Goal: Register for event/course

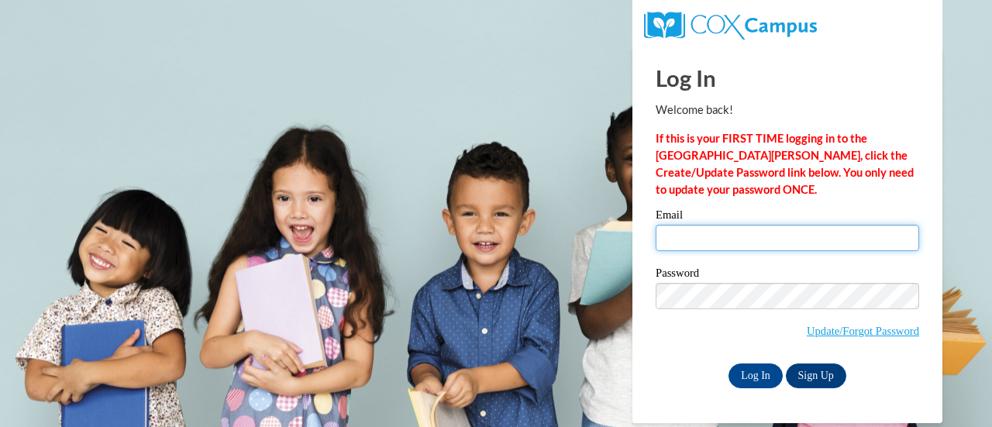
click at [829, 241] on input "Email" at bounding box center [786, 238] width 263 height 26
paste input "The Cox Campus vocabulary approach has four main steps: First, Select high-valu…"
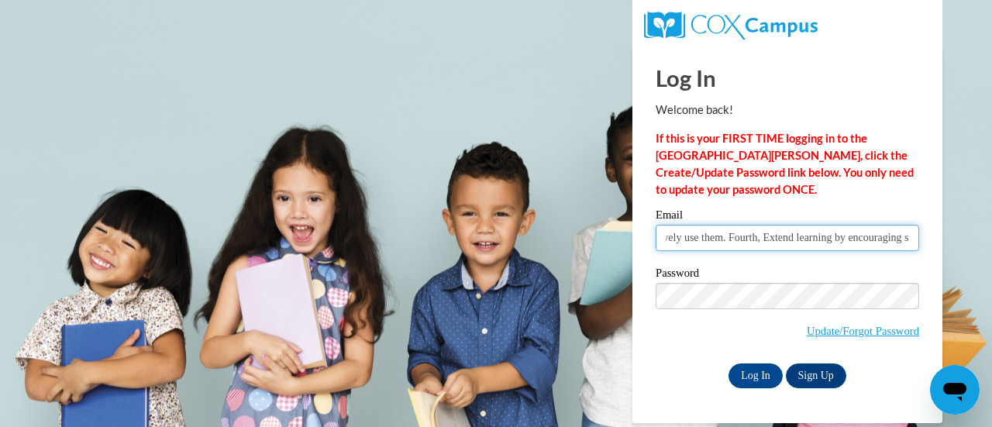
scroll to position [0, 1353]
type input "The Cox Campus vocabulary approach has four main steps: First, Select high-valu…"
drag, startPoint x: 909, startPoint y: 239, endPoint x: 489, endPoint y: 318, distance: 427.3
click at [489, 318] on body "Log In Welcome back! If this is your FIRST TIME logging in to the NEW Cox Campu…" at bounding box center [496, 213] width 992 height 427
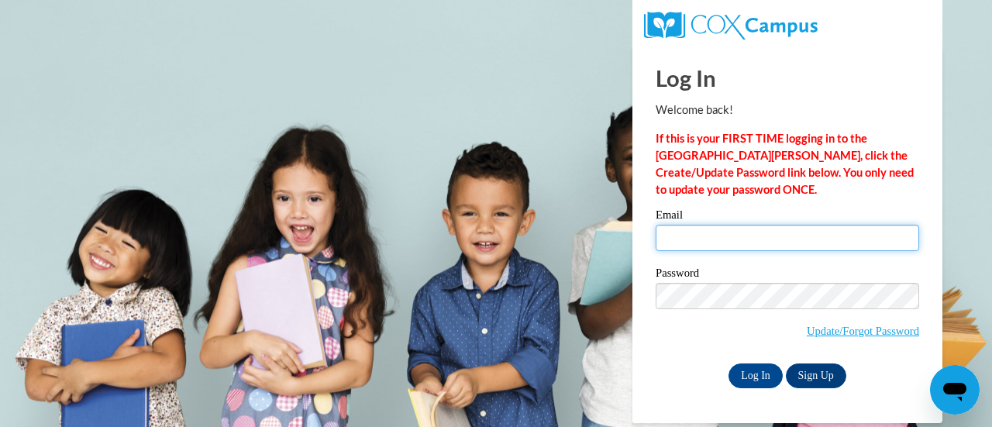
click at [686, 235] on input "Email" at bounding box center [786, 238] width 263 height 26
click at [693, 230] on input "Email" at bounding box center [786, 238] width 263 height 26
type input "amheino@sunprairieschools.org"
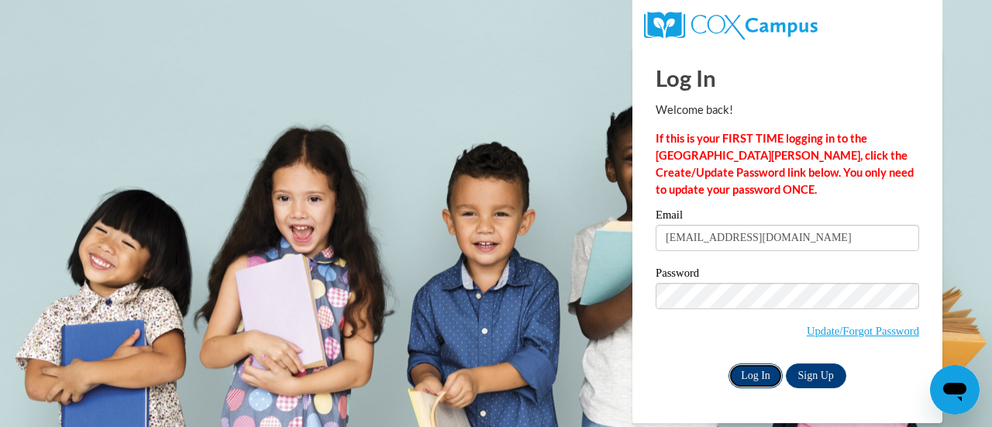
click at [756, 380] on input "Log In" at bounding box center [755, 375] width 54 height 25
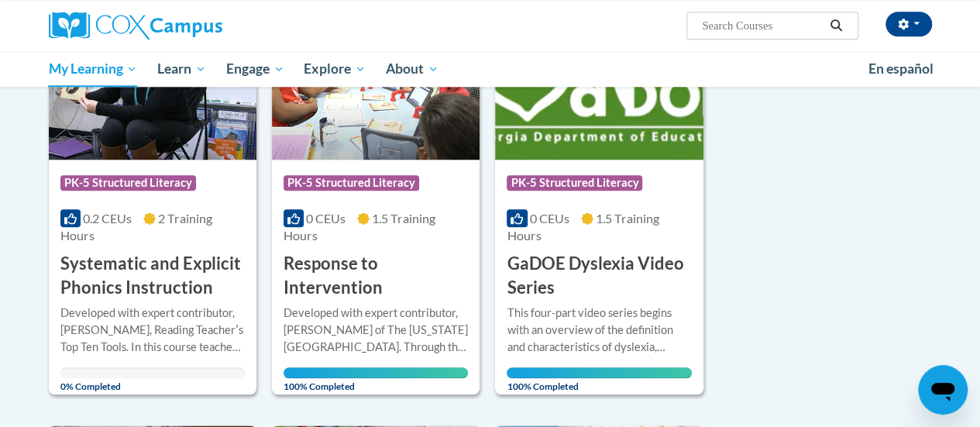
scroll to position [704, 0]
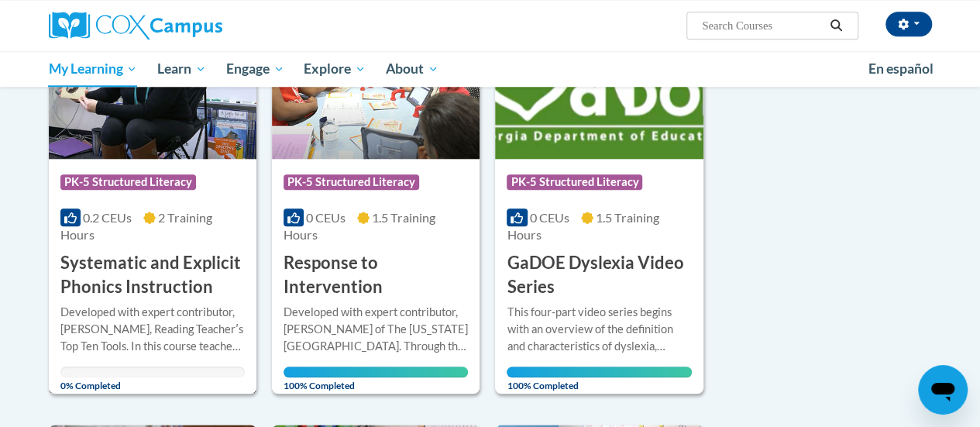
click at [183, 261] on h3 "Systematic and Explicit Phonics Instruction" at bounding box center [152, 275] width 184 height 48
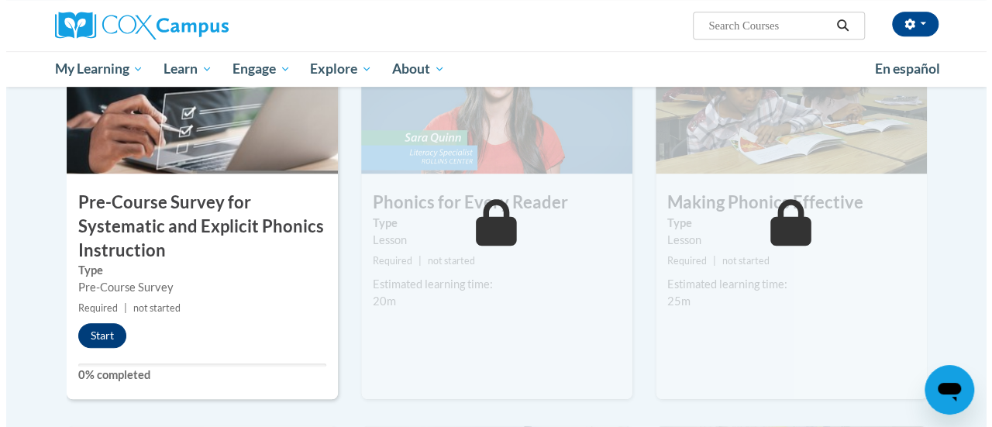
scroll to position [446, 0]
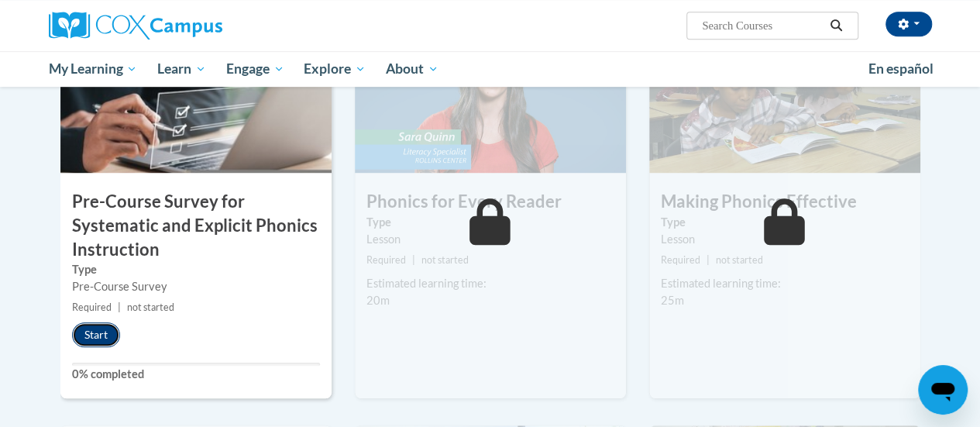
click at [94, 334] on button "Start" at bounding box center [96, 334] width 48 height 25
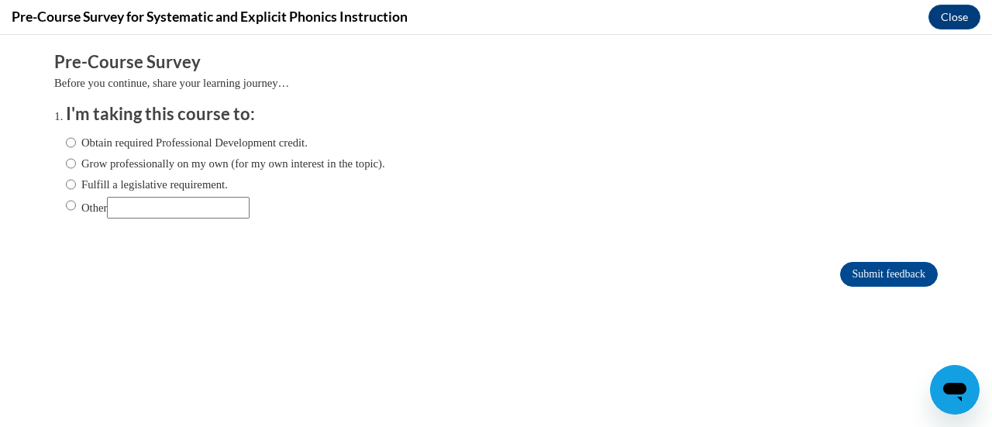
scroll to position [0, 0]
click at [66, 140] on input "Obtain required Professional Development credit." at bounding box center [71, 142] width 10 height 17
radio input "true"
click at [887, 270] on input "Submit feedback" at bounding box center [889, 274] width 98 height 25
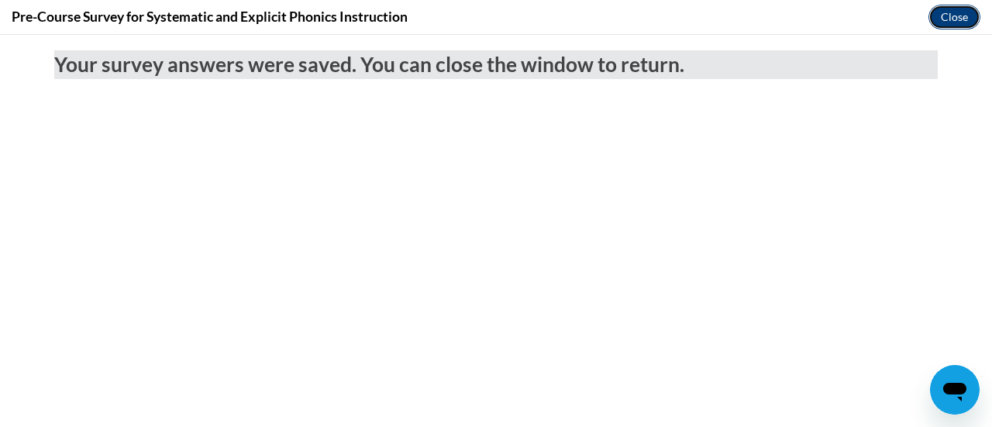
click at [958, 13] on button "Close" at bounding box center [954, 17] width 52 height 25
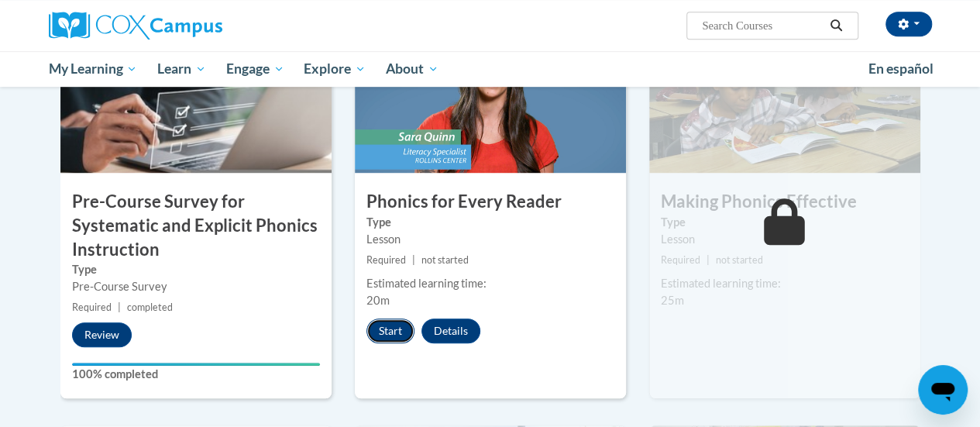
click at [383, 329] on button "Start" at bounding box center [390, 330] width 48 height 25
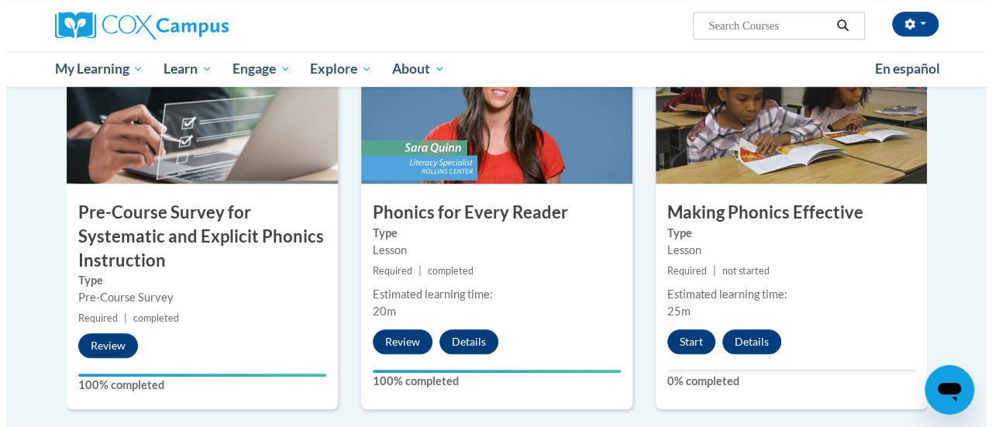
scroll to position [439, 0]
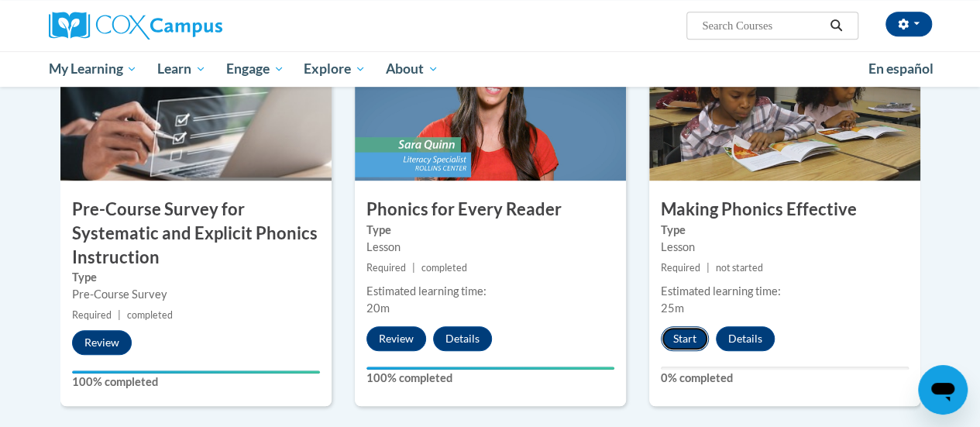
click at [691, 340] on button "Start" at bounding box center [685, 338] width 48 height 25
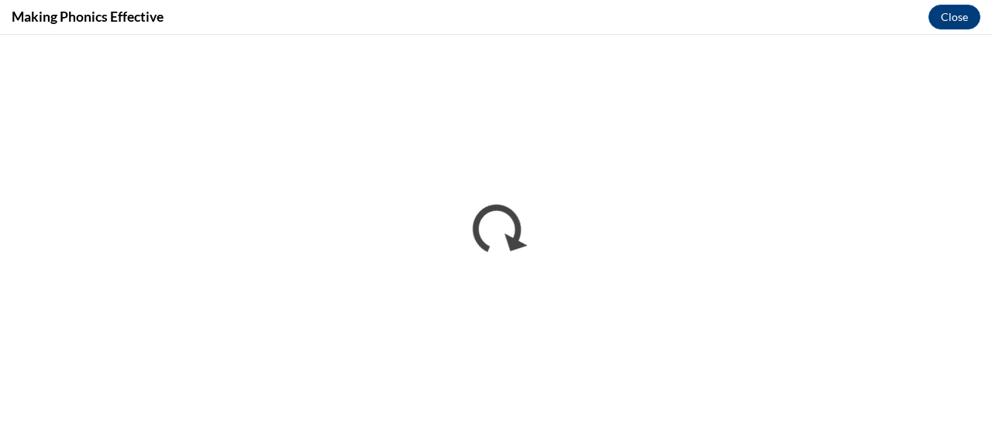
scroll to position [0, 0]
